Goal: Task Accomplishment & Management: Complete application form

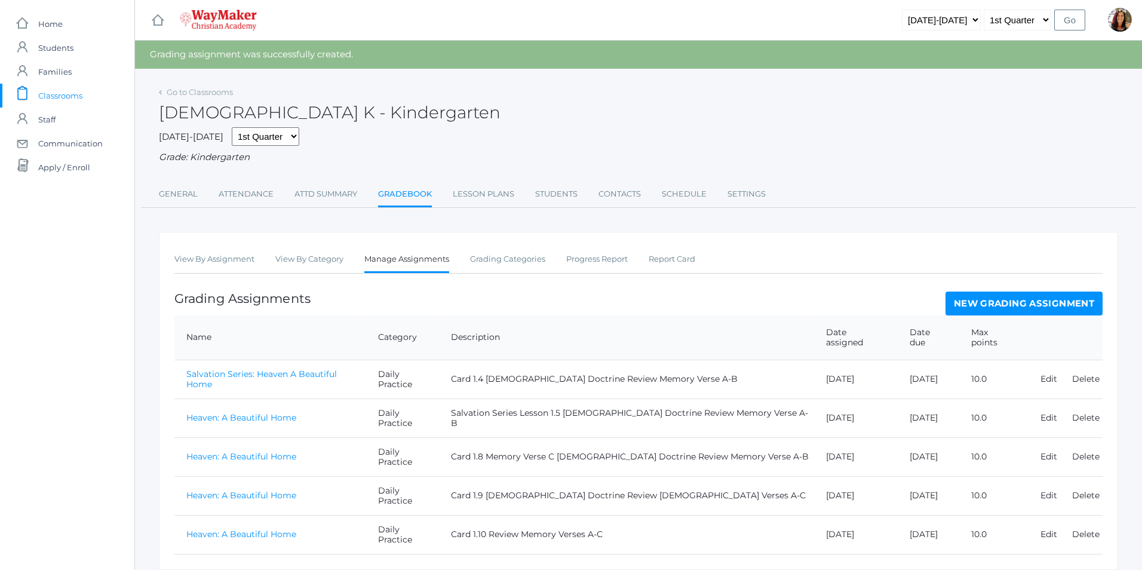
click at [281, 529] on link "Heaven: A Beautiful Home" at bounding box center [241, 534] width 110 height 11
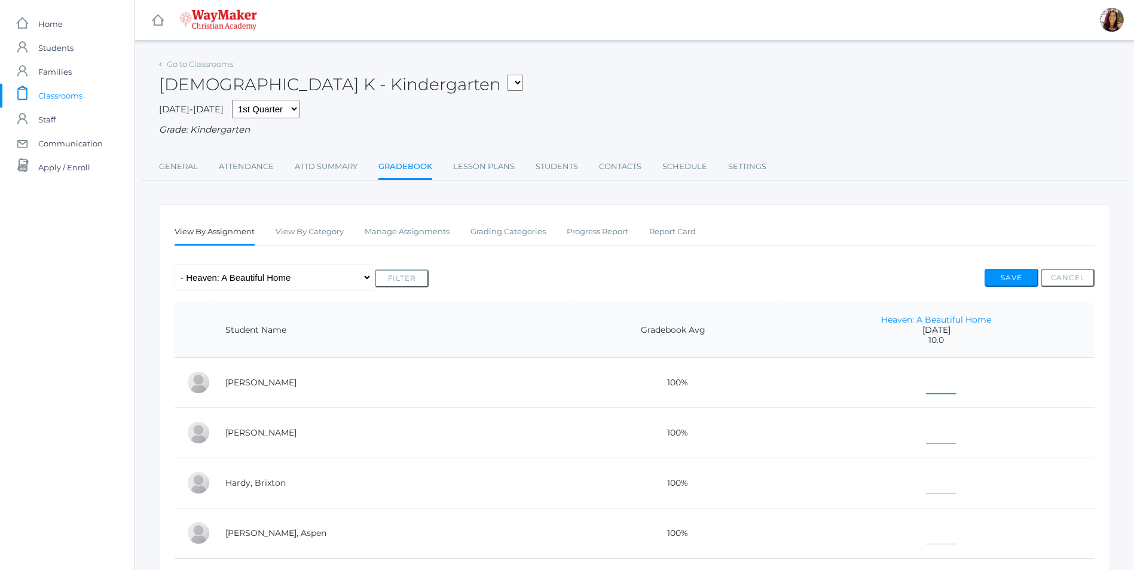
click at [926, 377] on input"] "text" at bounding box center [941, 380] width 30 height 27
type input"] "10"
click at [926, 421] on td at bounding box center [935, 433] width 317 height 50
click at [905, 447] on td at bounding box center [935, 433] width 317 height 50
click at [926, 439] on input"] "text" at bounding box center [941, 430] width 30 height 27
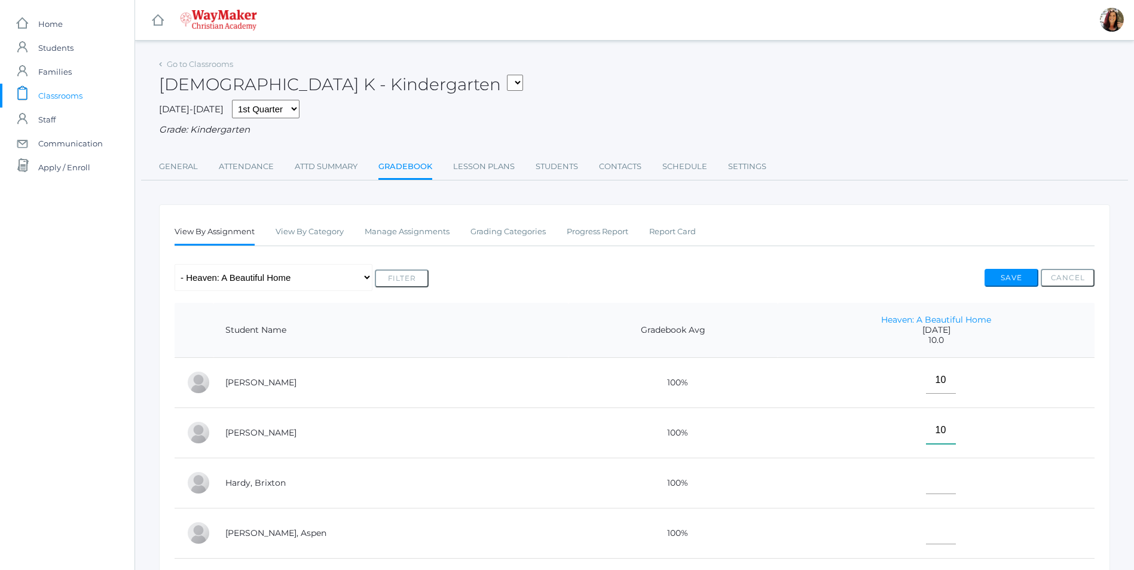
type input"] "10"
click at [926, 487] on input"] "text" at bounding box center [941, 480] width 30 height 27
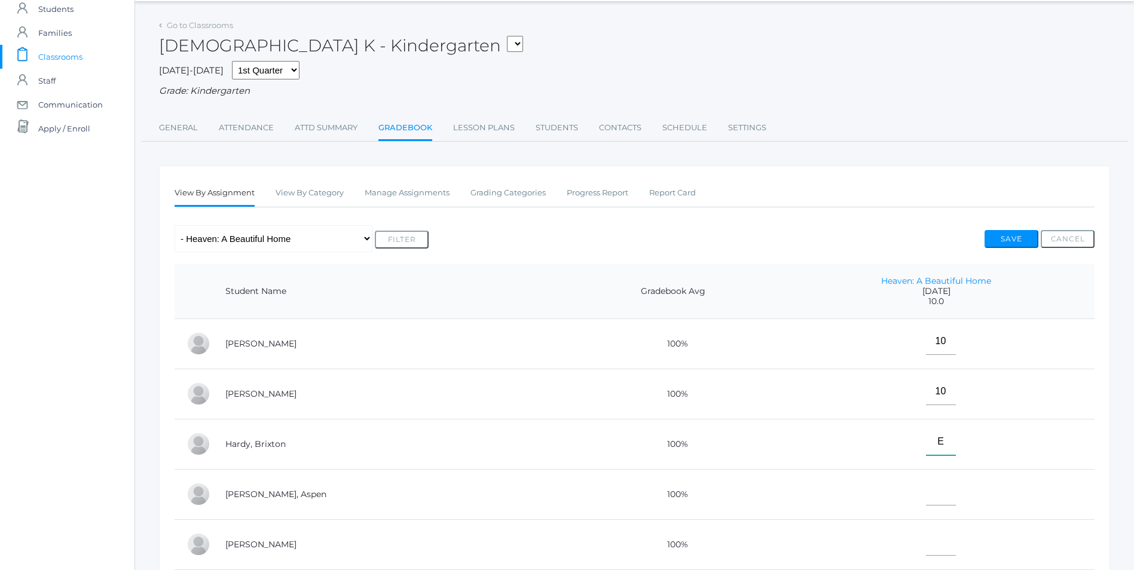
scroll to position [60, 0]
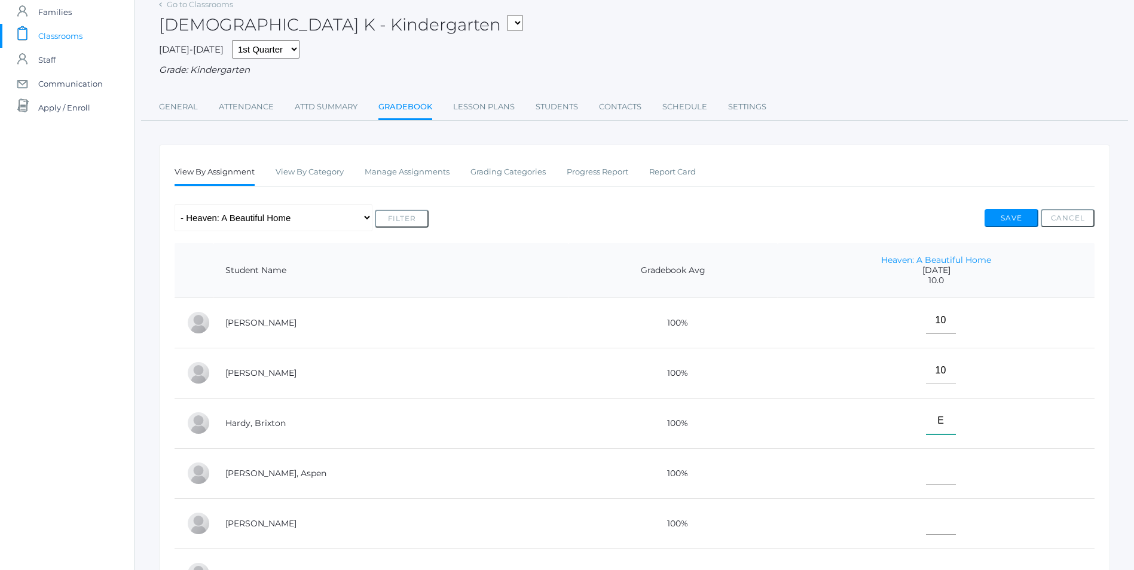
type input"] "E"
click at [926, 479] on input"] "text" at bounding box center [941, 471] width 30 height 27
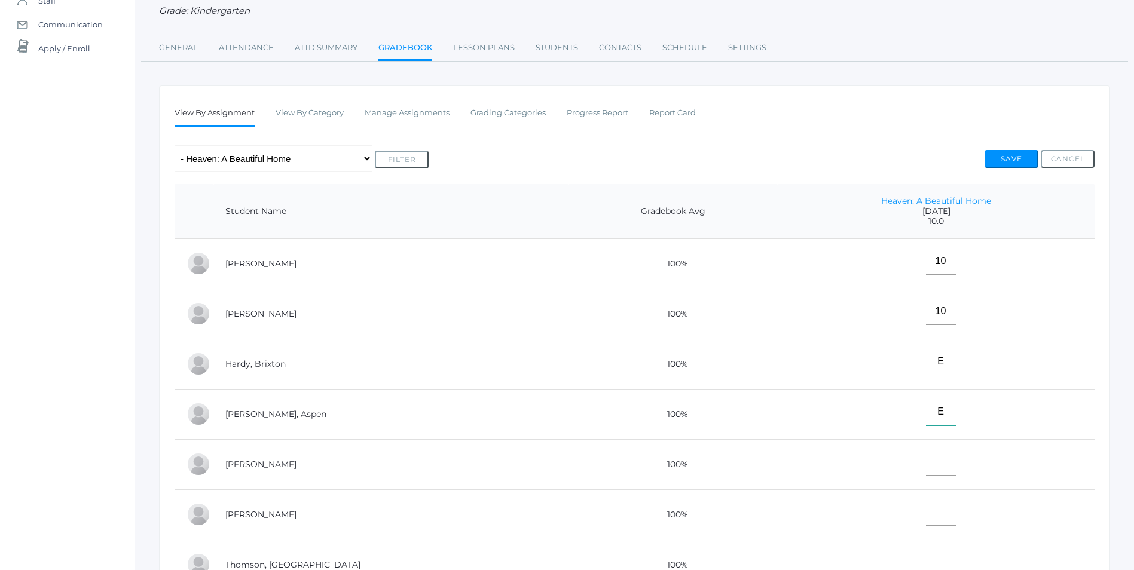
scroll to position [120, 0]
type input"] "E"
click at [926, 465] on input"] "text" at bounding box center [941, 461] width 30 height 27
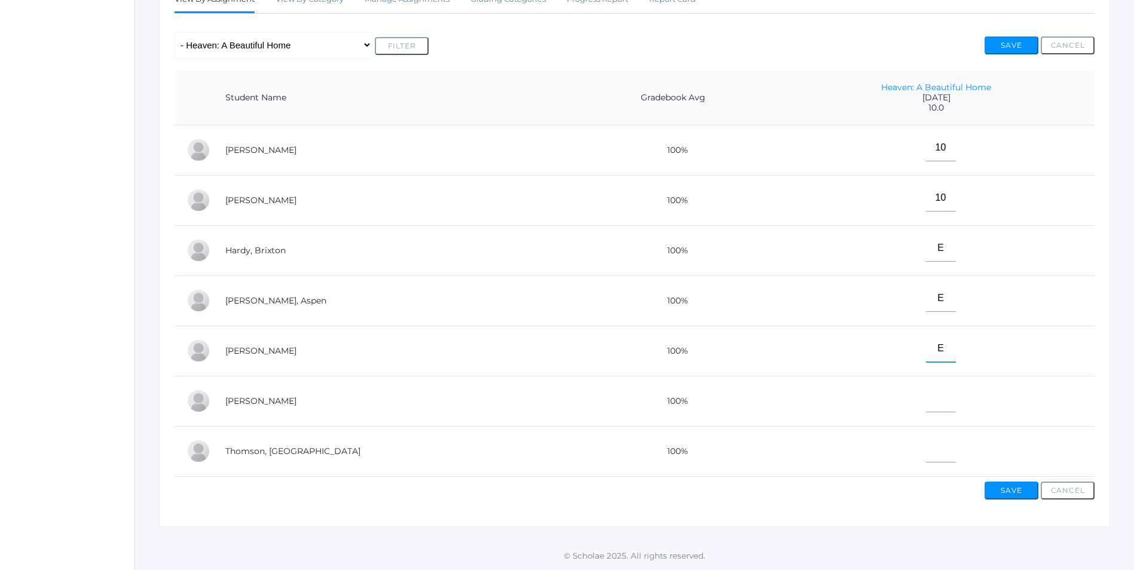
scroll to position [243, 0]
type input"] "E"
click at [926, 388] on input"] "text" at bounding box center [941, 398] width 30 height 27
type input"] "10"
click at [926, 439] on input"] "text" at bounding box center [941, 449] width 30 height 27
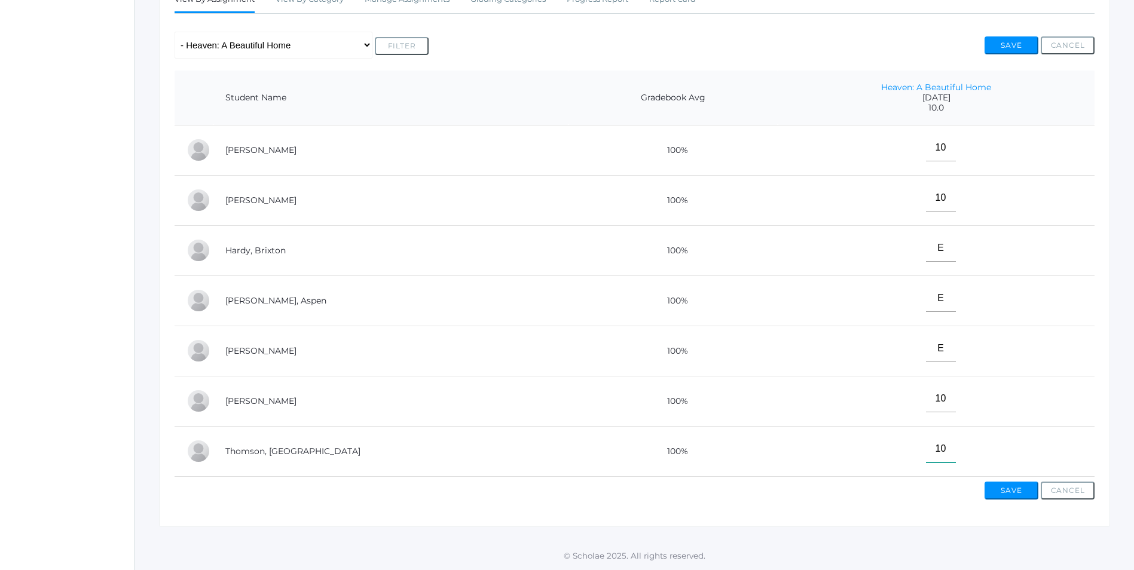
type input"] "10"
click at [1029, 494] on button "Save" at bounding box center [1011, 491] width 54 height 18
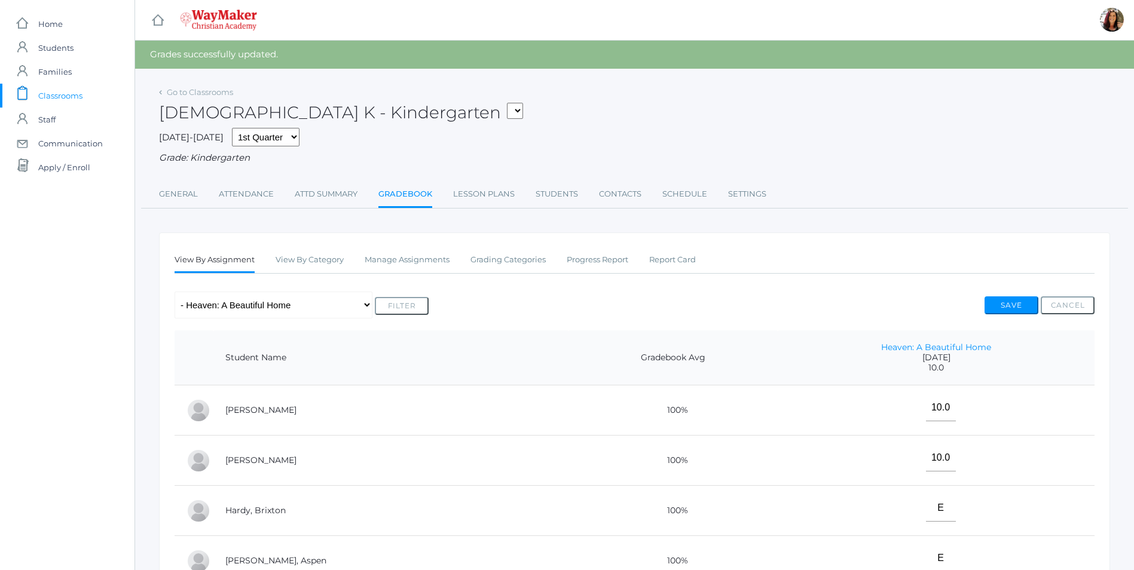
click at [507, 111] on select "KINDER - Small Group Reading & Writing K Kindergarten KINDER - Math K Kindergar…" at bounding box center [515, 111] width 16 height 16
select select "2555"
click at [507, 103] on select "KINDER - Small Group Reading & Writing K Kindergarten KINDER - Math K Kindergar…" at bounding box center [515, 111] width 16 height 16
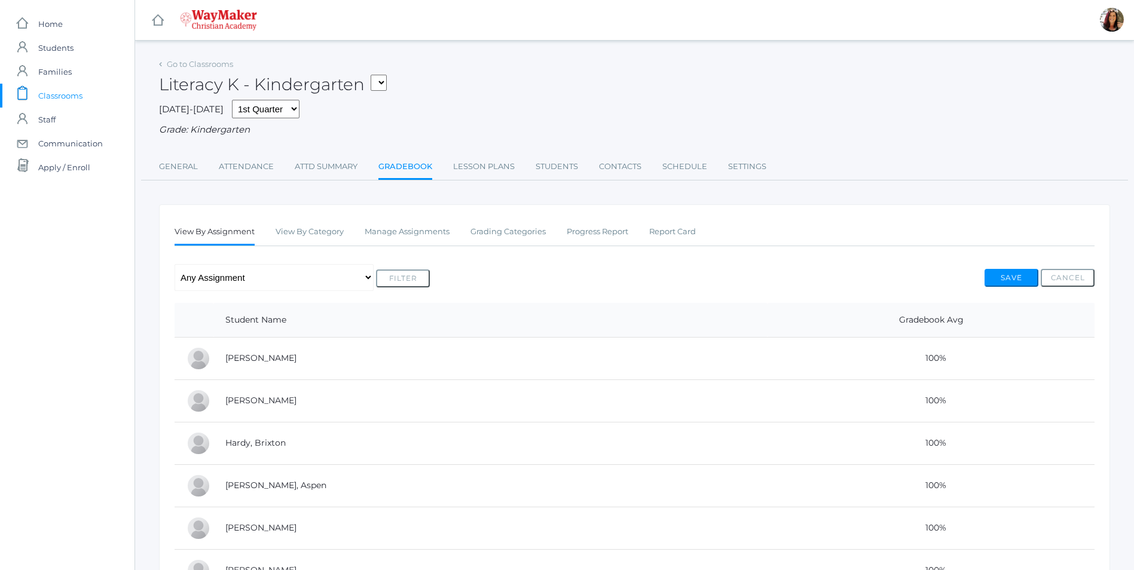
click at [412, 169] on link "Gradebook" at bounding box center [405, 168] width 54 height 26
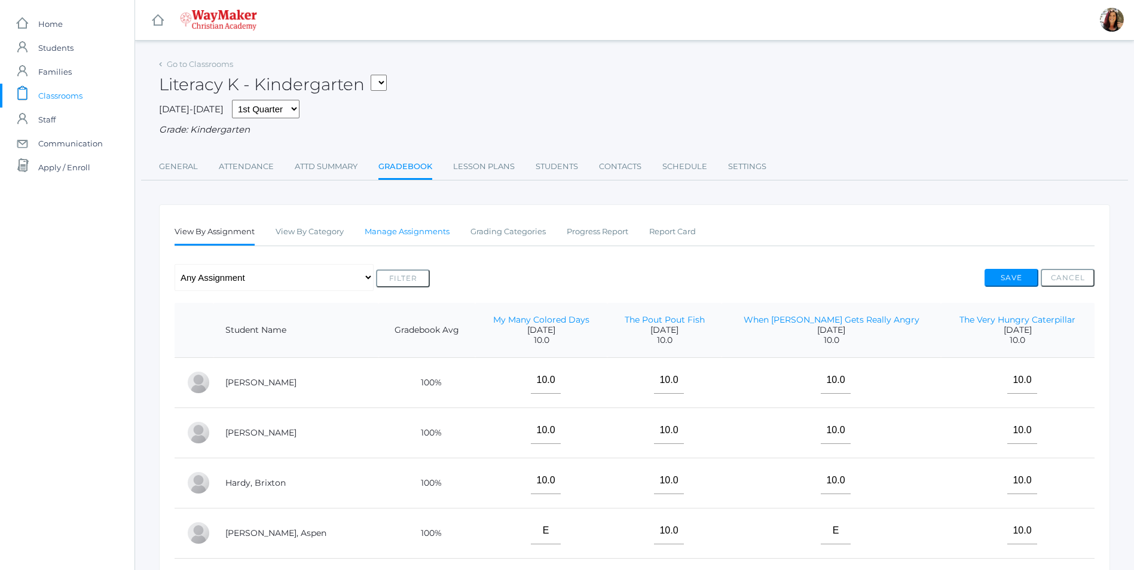
click at [433, 232] on link "Manage Assignments" at bounding box center [406, 232] width 85 height 24
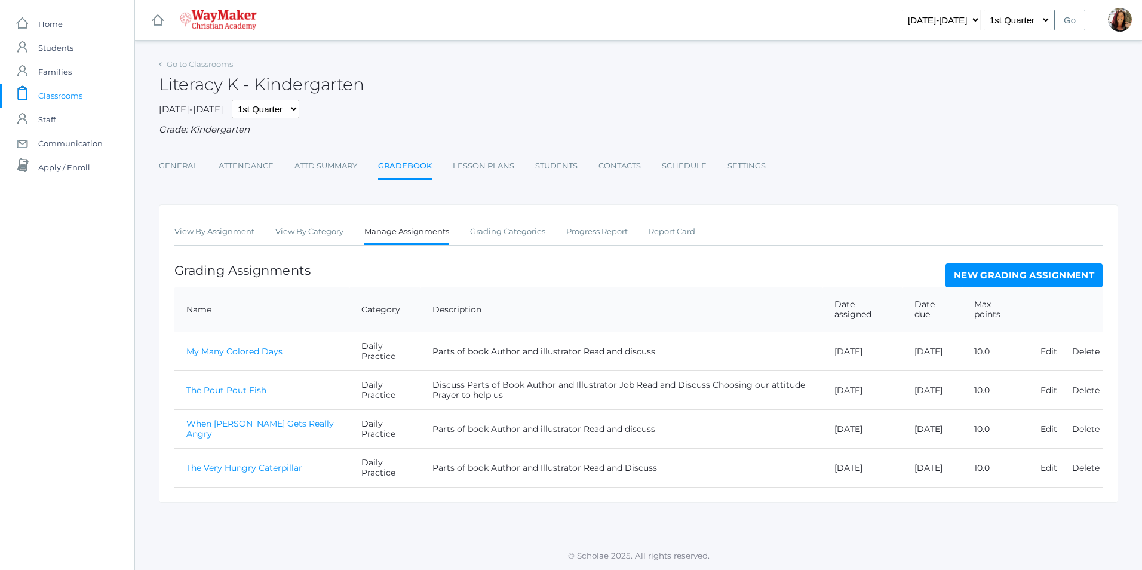
click at [960, 272] on link "New Grading Assignment" at bounding box center [1024, 276] width 157 height 24
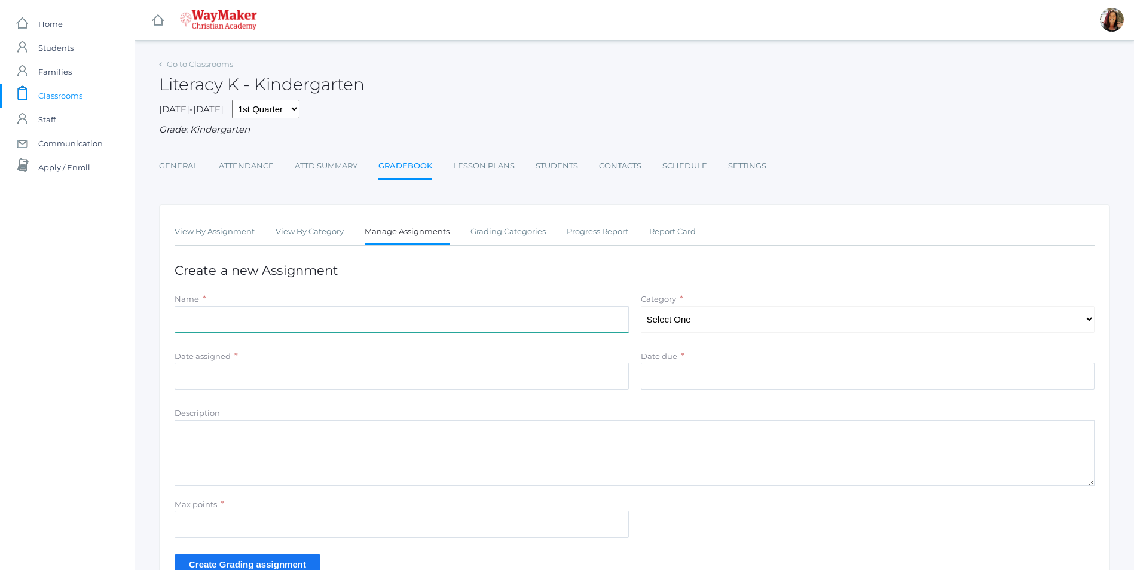
click at [234, 318] on input "Name" at bounding box center [401, 319] width 454 height 27
type input "The Very Hungry Caterpillar"
click at [1084, 330] on select "Select One Daily Practice Summative Assessment" at bounding box center [868, 319] width 454 height 27
select select "1102"
click at [641, 307] on select "Select One Daily Practice Summative Assessment" at bounding box center [868, 319] width 454 height 27
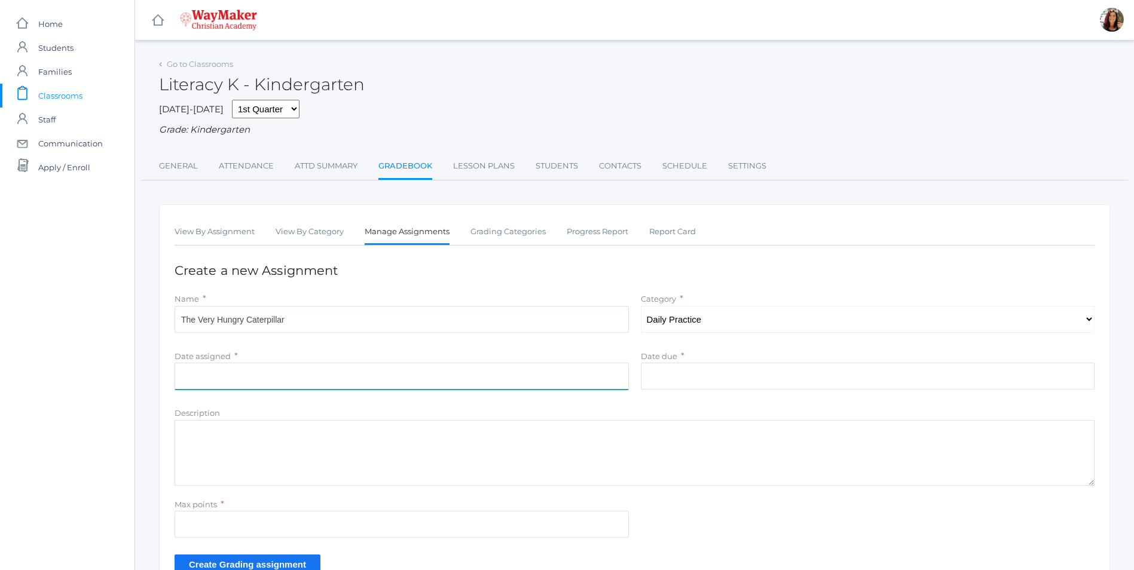
click at [267, 388] on input "Date assigned" at bounding box center [401, 376] width 454 height 27
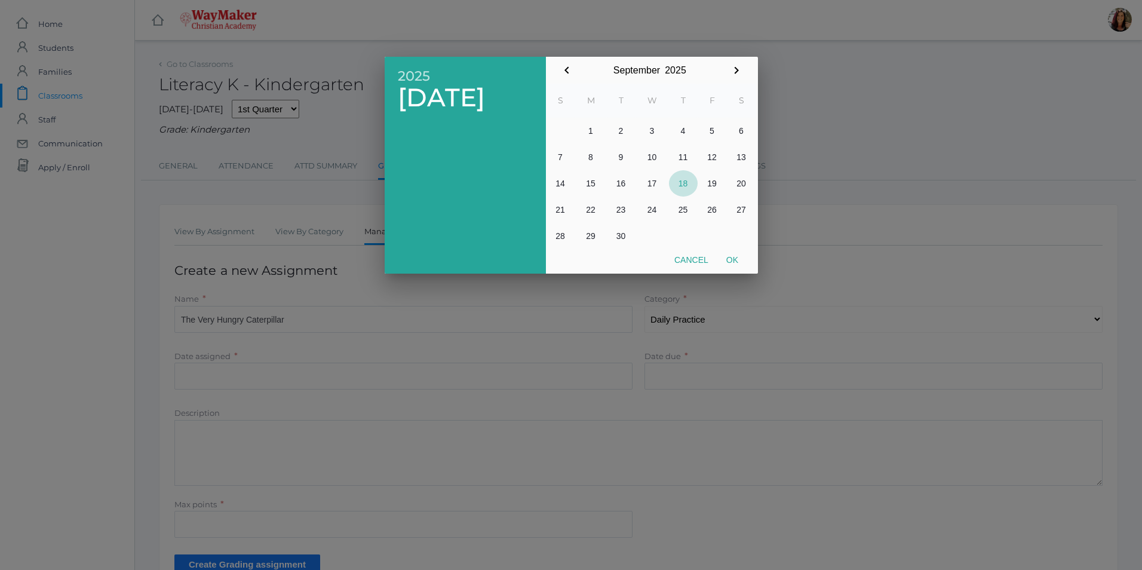
click at [682, 185] on button "18" at bounding box center [683, 183] width 29 height 26
click at [733, 258] on button "Ok" at bounding box center [733, 260] width 30 height 22
type input "[DATE]"
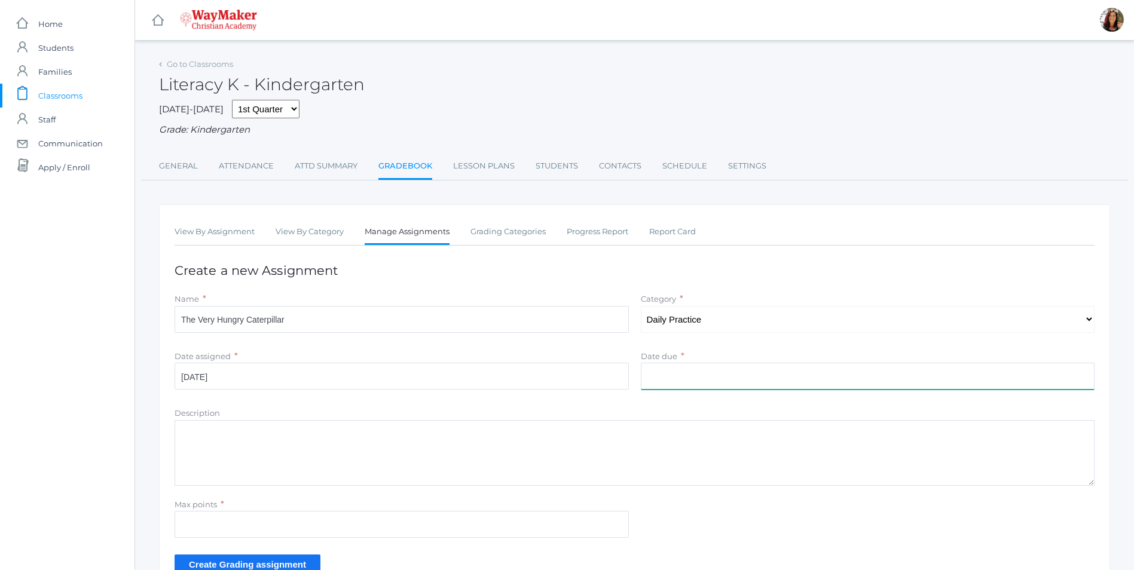
click at [684, 377] on input "Date due" at bounding box center [868, 376] width 454 height 27
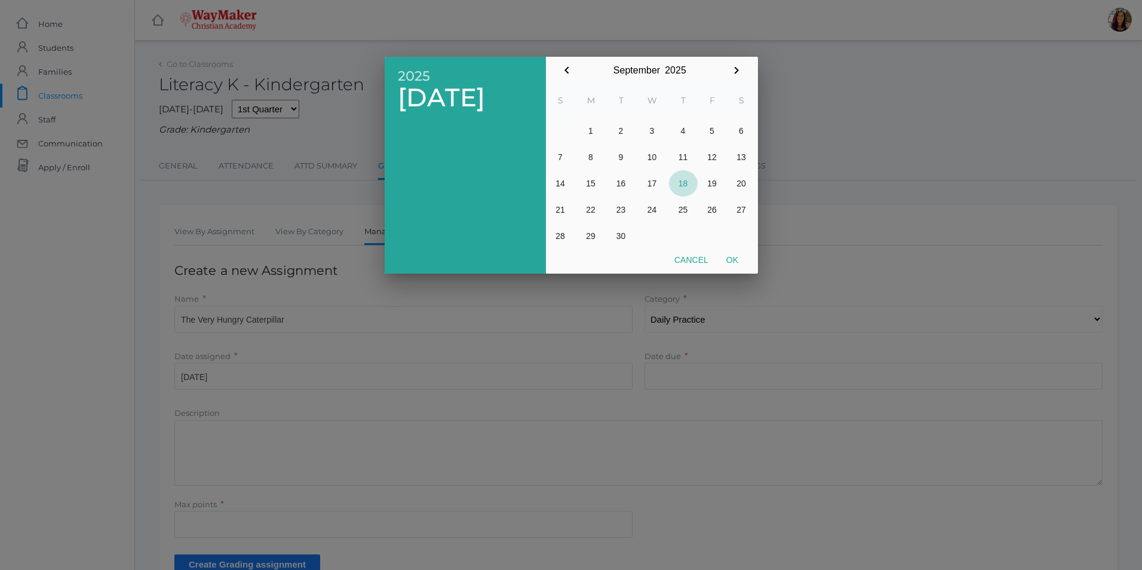
click at [680, 184] on button "18" at bounding box center [683, 183] width 29 height 26
click at [734, 257] on button "Ok" at bounding box center [733, 260] width 30 height 22
type input "[DATE]"
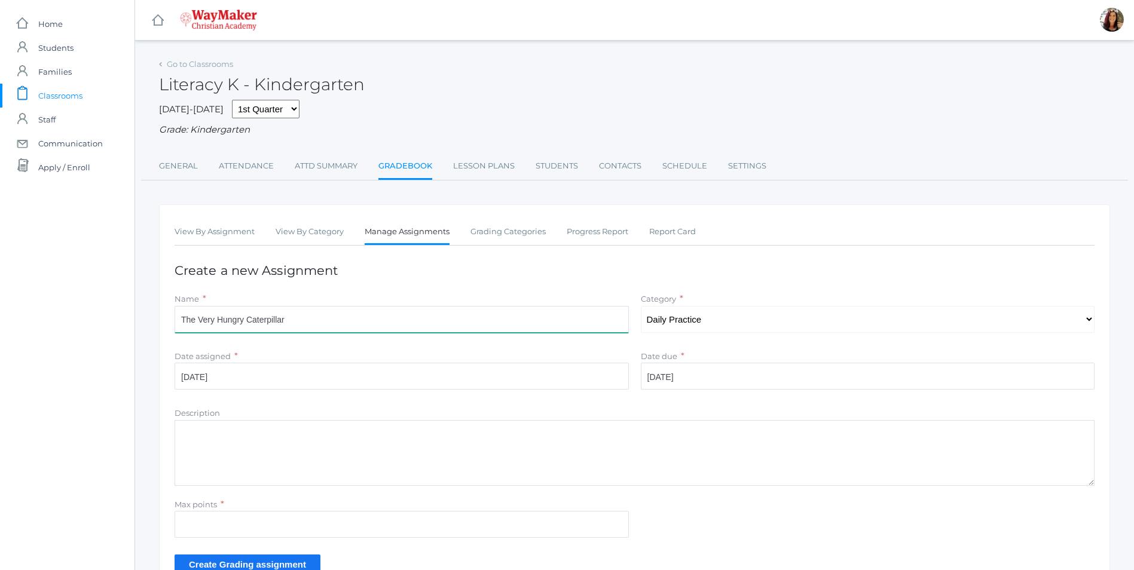
click at [301, 313] on input "The Very Hungry Caterpillar" at bounding box center [401, 319] width 454 height 27
type input "The Very Hungry Caterpillar Flannel Story"
click at [207, 443] on textarea "Description" at bounding box center [634, 453] width 920 height 66
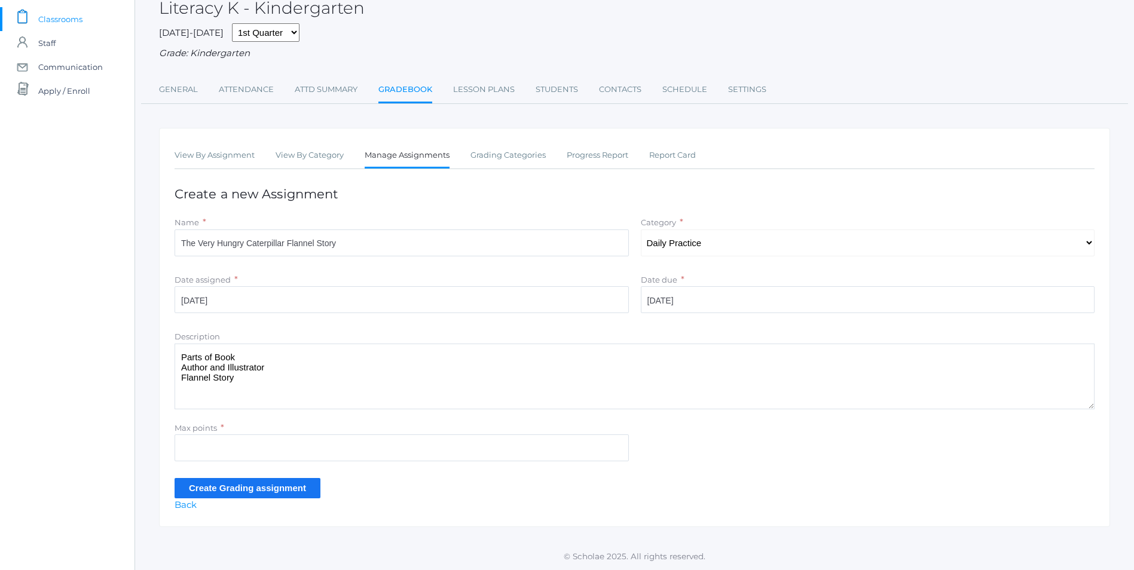
scroll to position [78, 0]
type textarea "Parts of Book Author and Illustrator Flannel Story"
click at [217, 453] on input "Max points" at bounding box center [401, 447] width 454 height 27
type input "10"
click at [249, 489] on input "Create Grading assignment" at bounding box center [247, 488] width 146 height 20
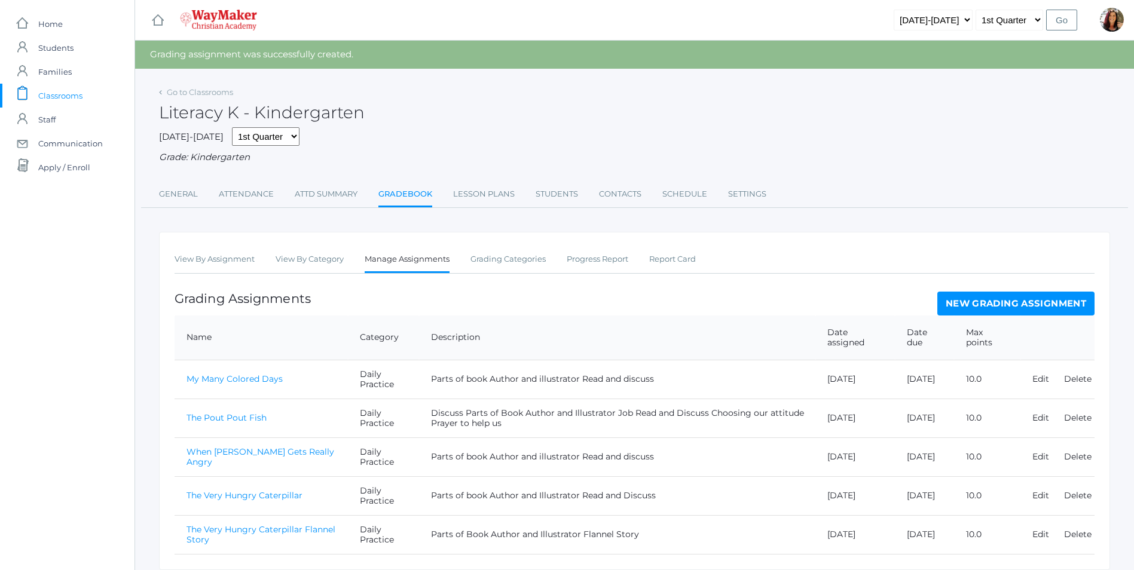
scroll to position [45, 0]
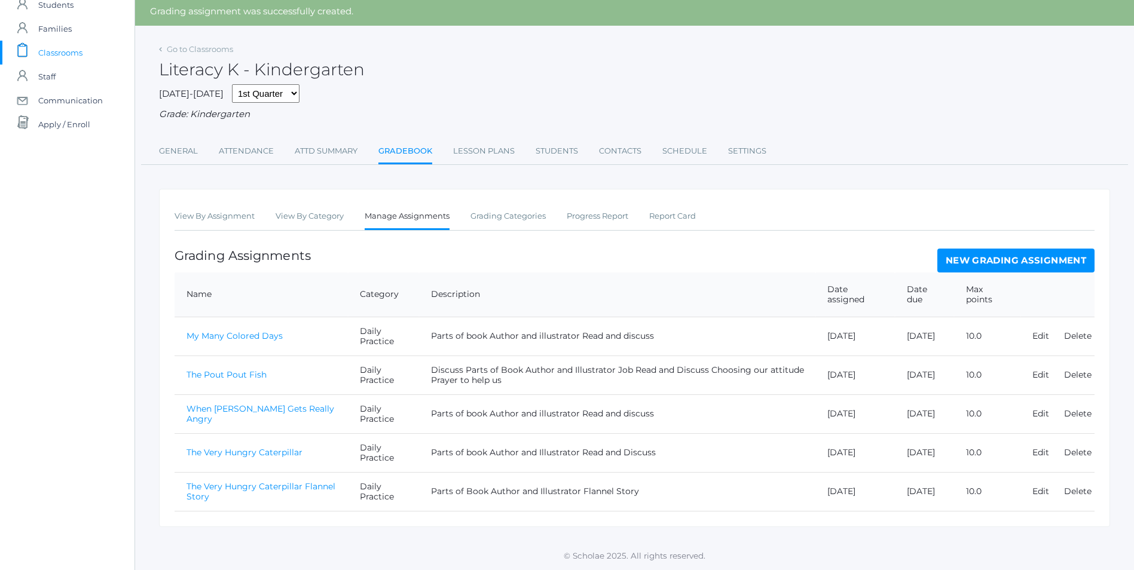
click at [249, 485] on link "The Very Hungry Caterpillar Flannel Story" at bounding box center [260, 491] width 149 height 21
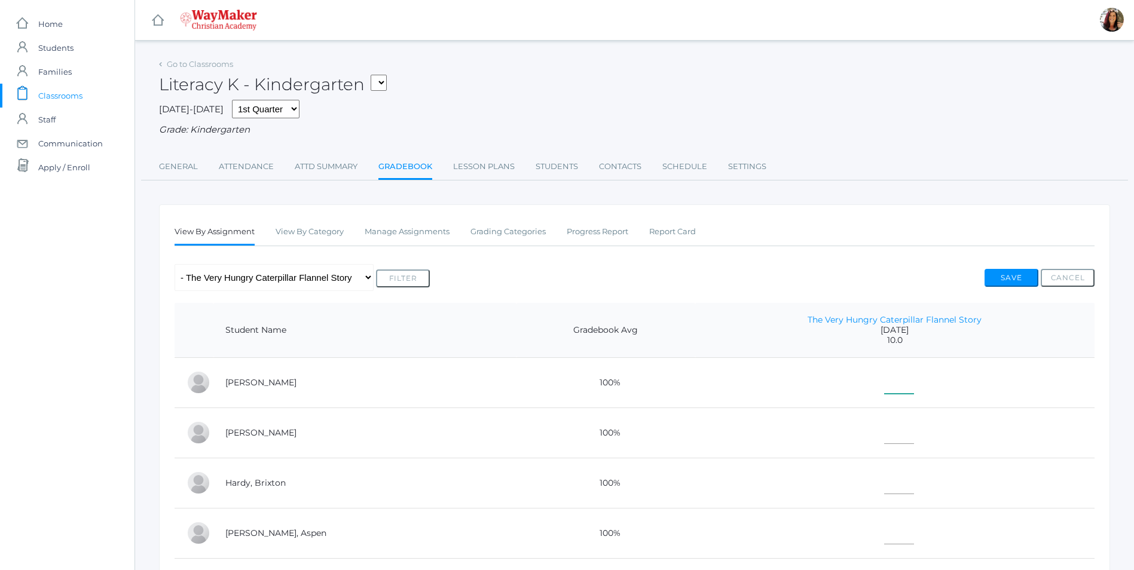
click at [884, 386] on input"] "text" at bounding box center [899, 380] width 30 height 27
type input"] "10"
click at [884, 437] on input"] "text" at bounding box center [899, 430] width 30 height 27
type input"] "10"
click at [884, 483] on input"] "text" at bounding box center [899, 480] width 30 height 27
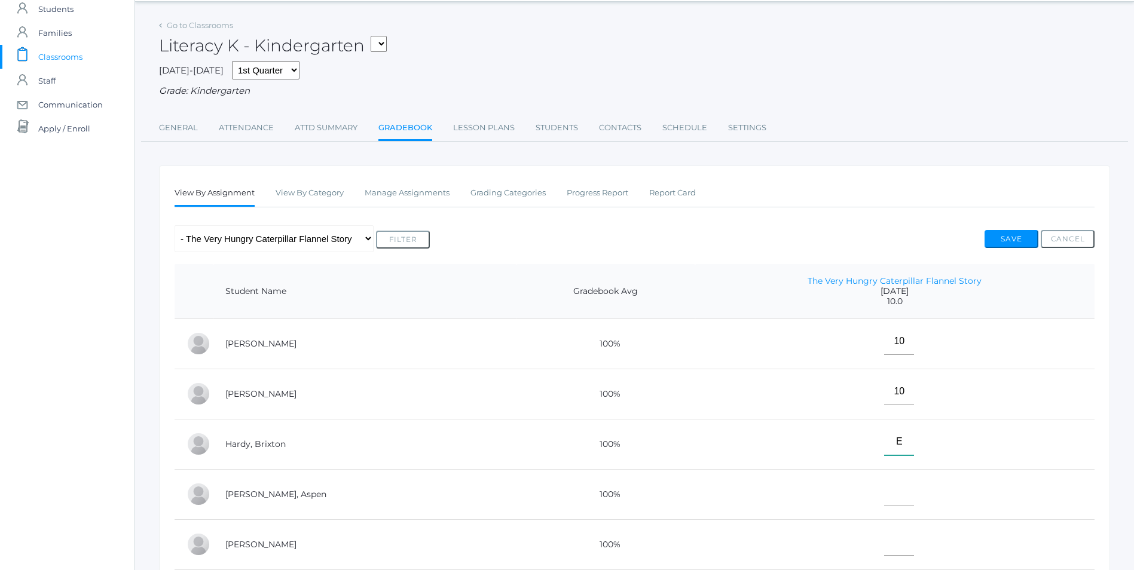
scroll to position [60, 0]
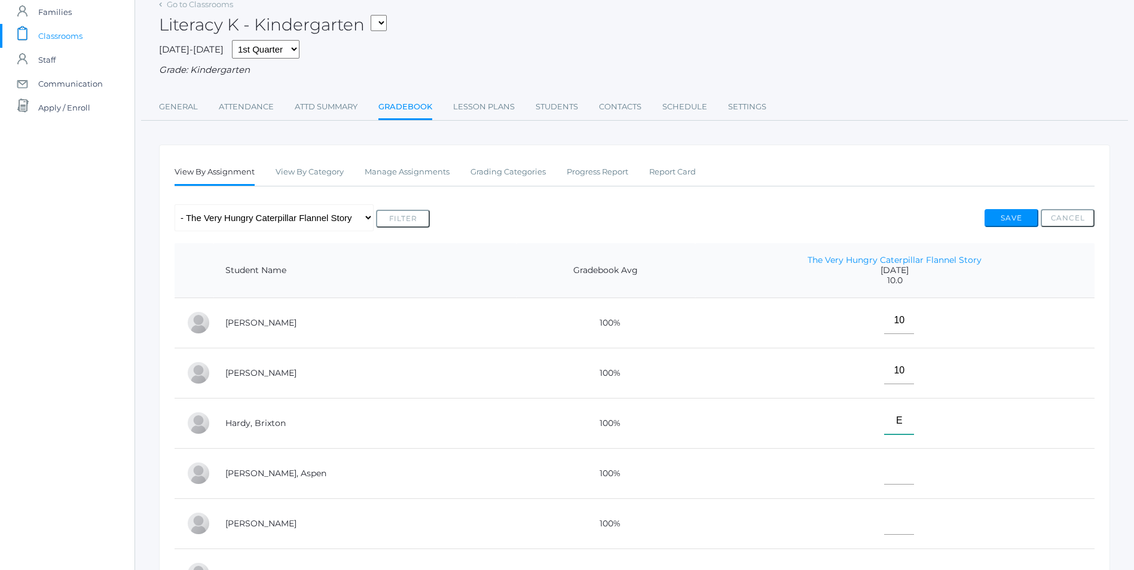
type input"] "E"
click at [884, 473] on input"] "text" at bounding box center [899, 471] width 30 height 27
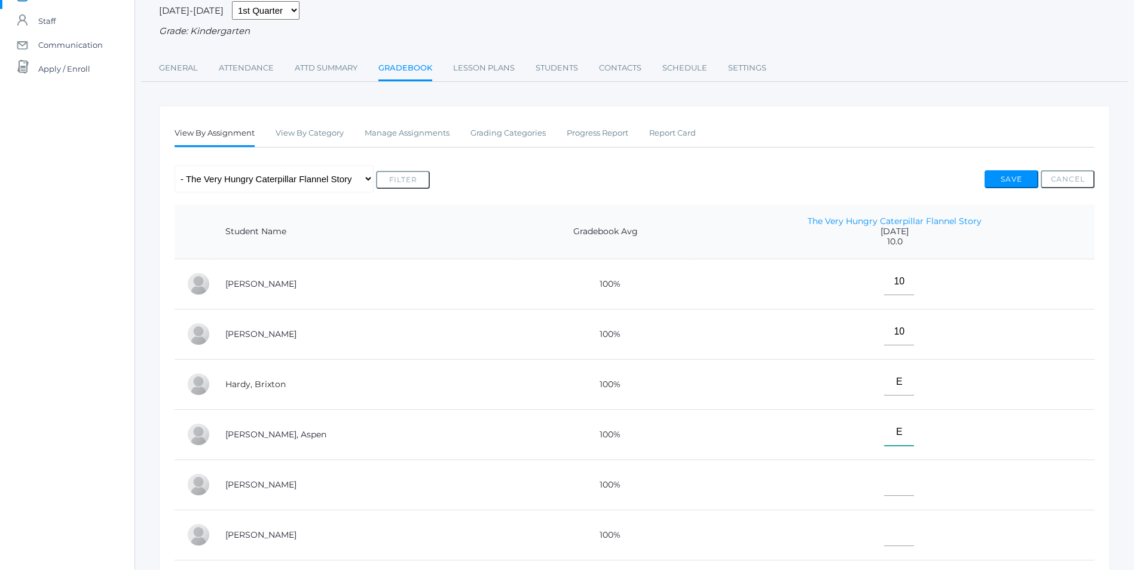
scroll to position [120, 0]
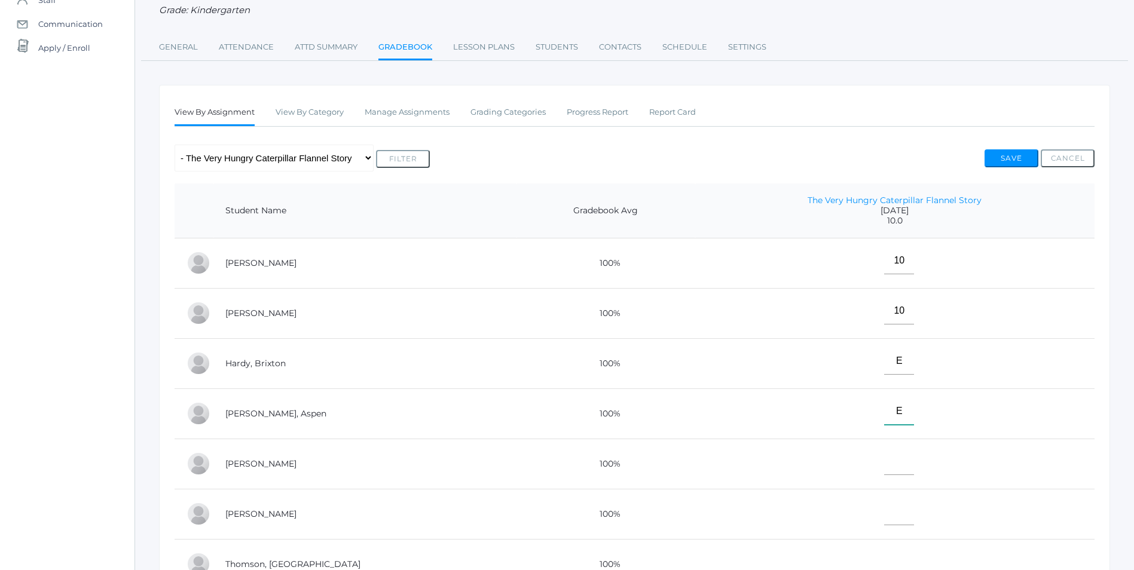
type input"] "E"
click at [884, 467] on input"] "text" at bounding box center [899, 461] width 30 height 27
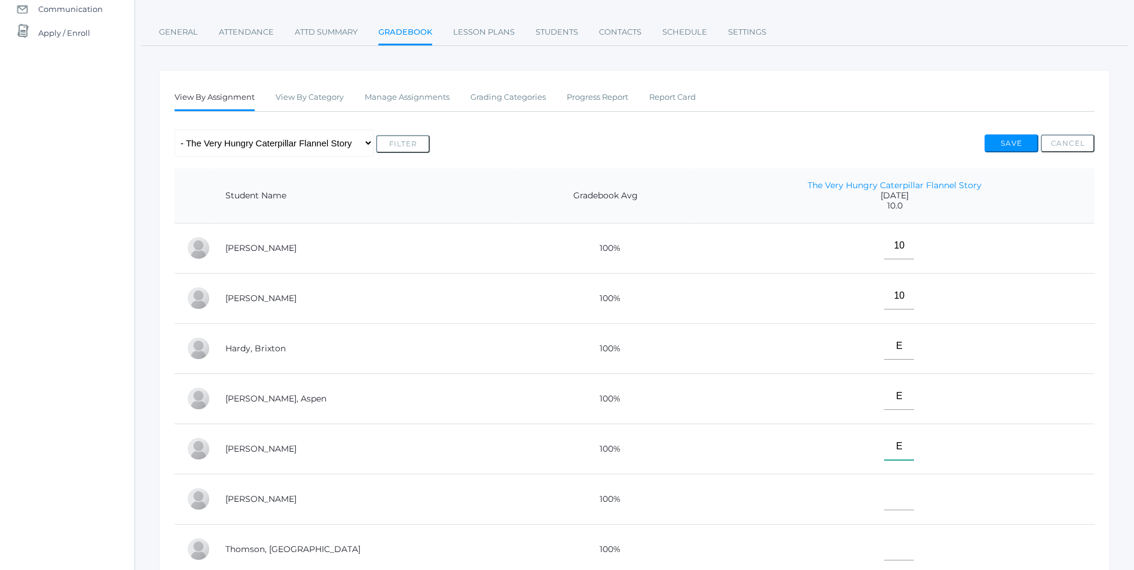
scroll to position [179, 0]
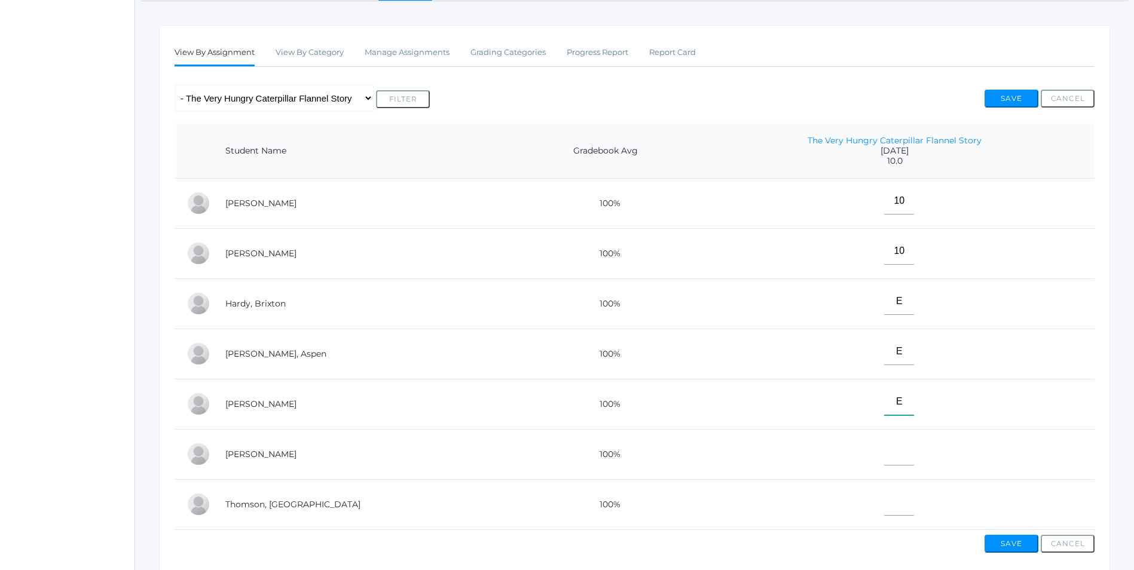
type input"] "E"
click at [884, 449] on input"] "text" at bounding box center [899, 452] width 30 height 27
type input"] "10"
click at [884, 500] on input"] "text" at bounding box center [899, 502] width 30 height 27
type input"] "10"
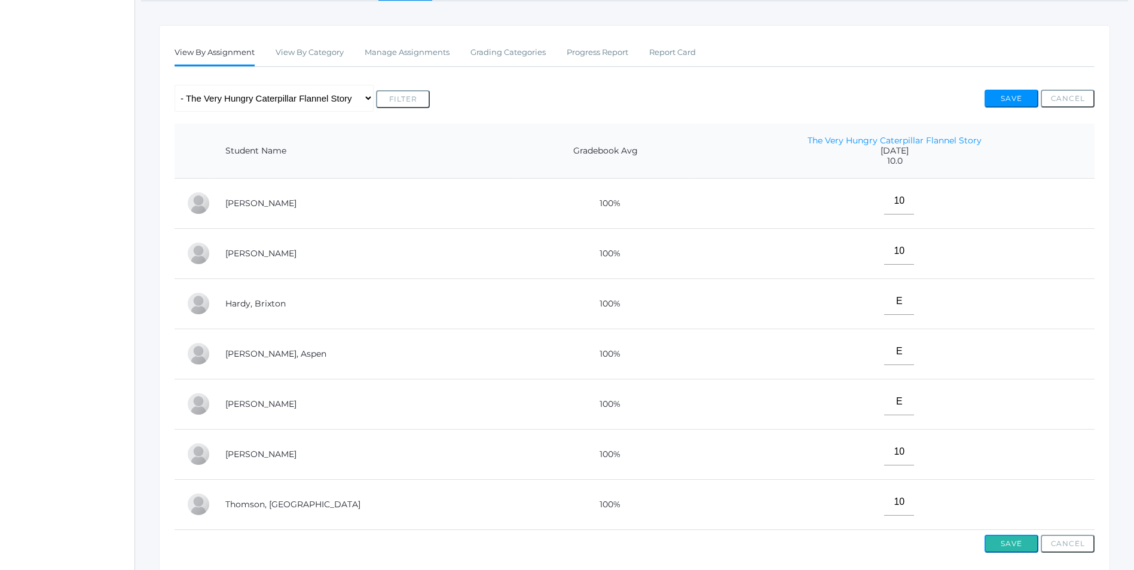
click at [1002, 553] on button "Save" at bounding box center [1011, 544] width 54 height 18
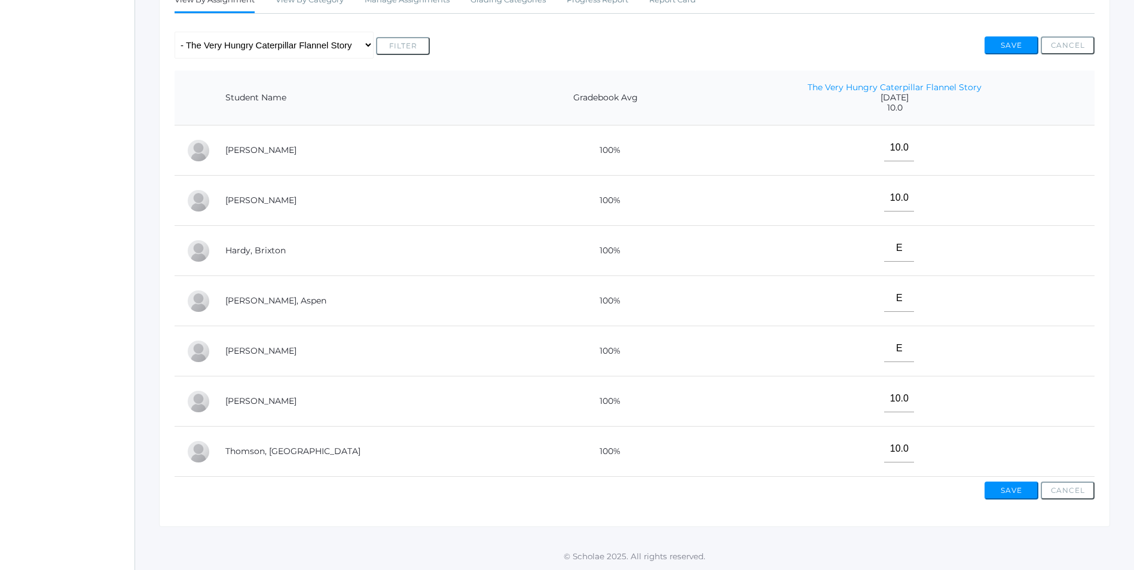
scroll to position [271, 0]
click at [1010, 497] on button "Save" at bounding box center [1011, 491] width 54 height 18
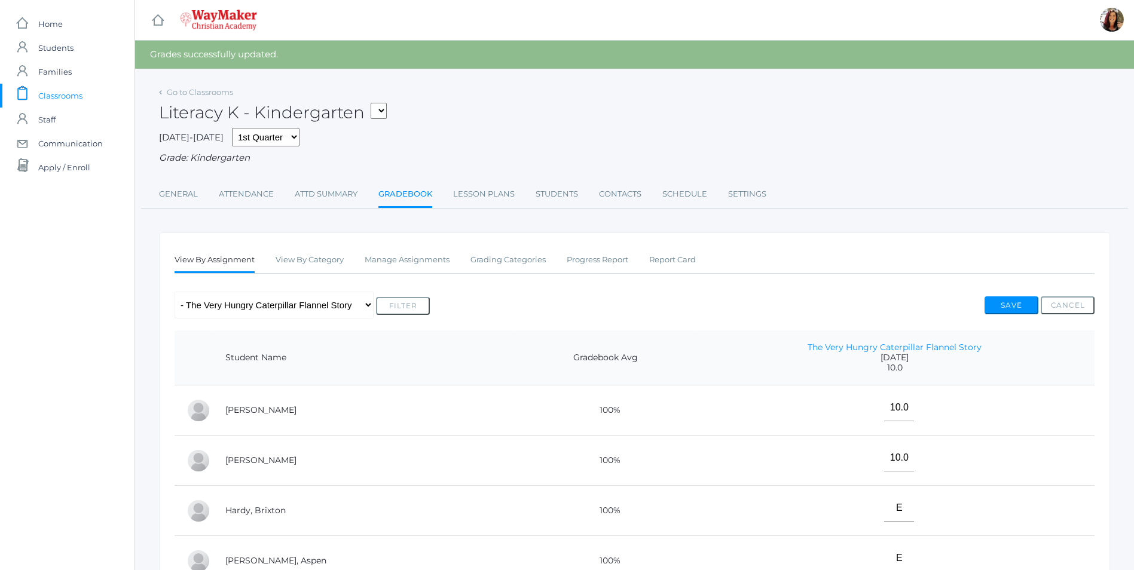
click at [385, 108] on select "KINDER - Small Group Reading & Writing K Kindergarten KINDER - Math K Kindergar…" at bounding box center [378, 111] width 16 height 16
select select "2556"
click at [375, 103] on select "KINDER - Small Group Reading & Writing K Kindergarten KINDER - Math K Kindergar…" at bounding box center [378, 111] width 16 height 16
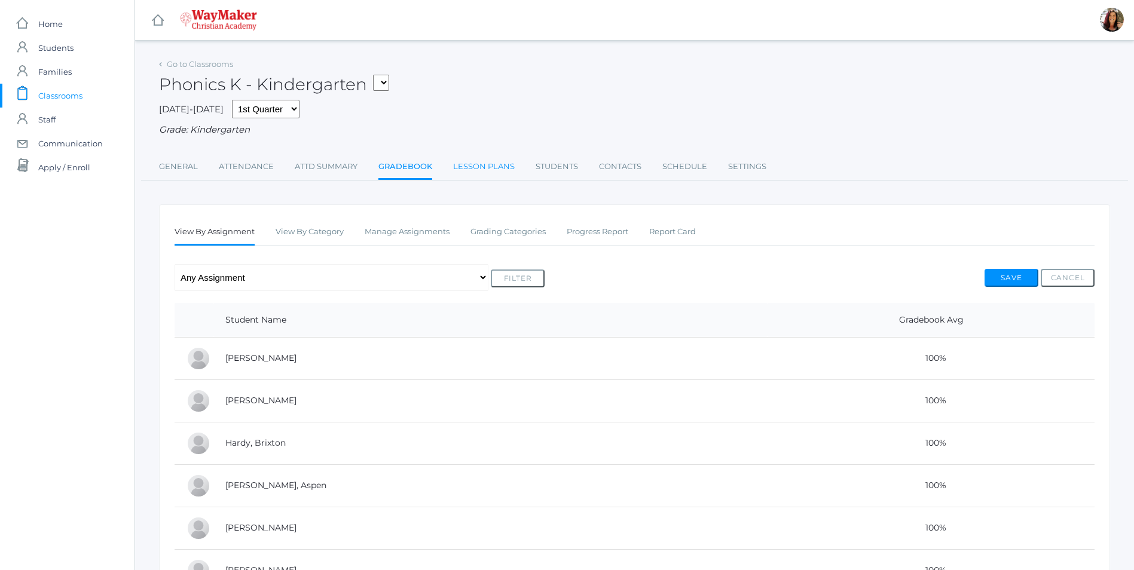
click at [475, 164] on link "Lesson Plans" at bounding box center [484, 167] width 62 height 24
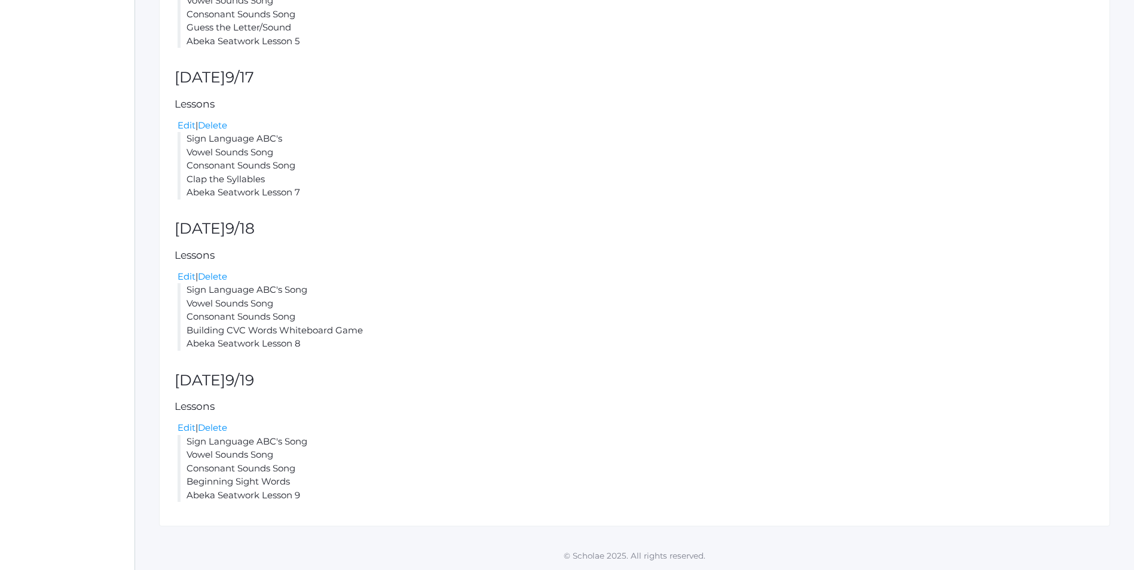
scroll to position [393, 0]
